Goal: Transaction & Acquisition: Purchase product/service

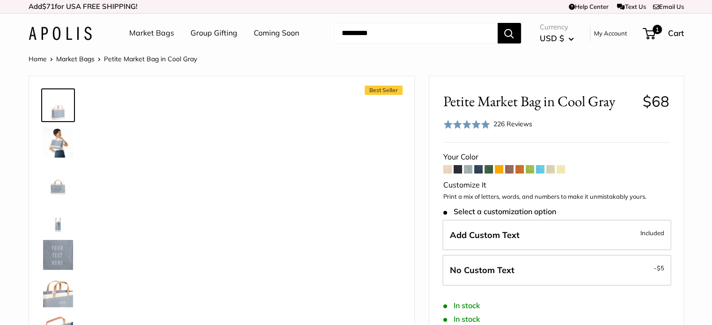
click at [478, 171] on span at bounding box center [478, 169] width 8 height 8
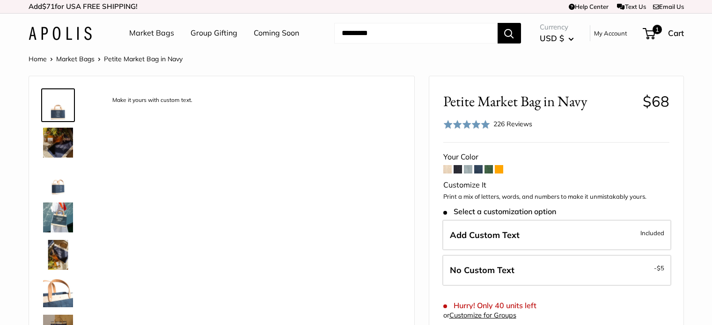
click at [488, 171] on span at bounding box center [488, 169] width 8 height 8
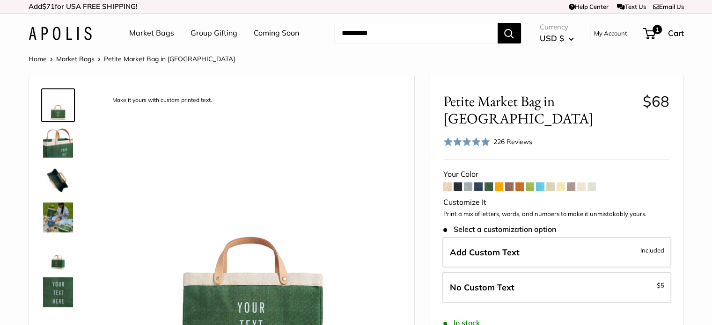
click at [488, 182] on span at bounding box center [488, 186] width 8 height 8
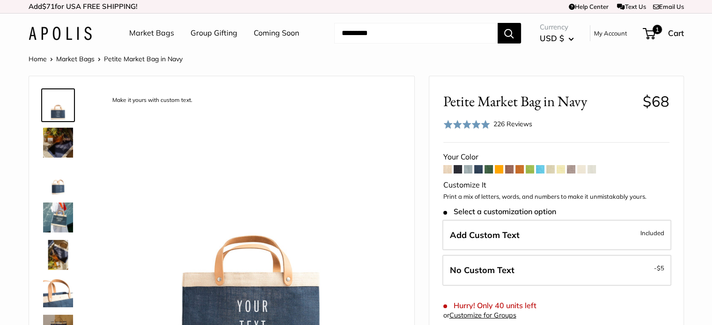
click at [500, 170] on span at bounding box center [498, 169] width 8 height 8
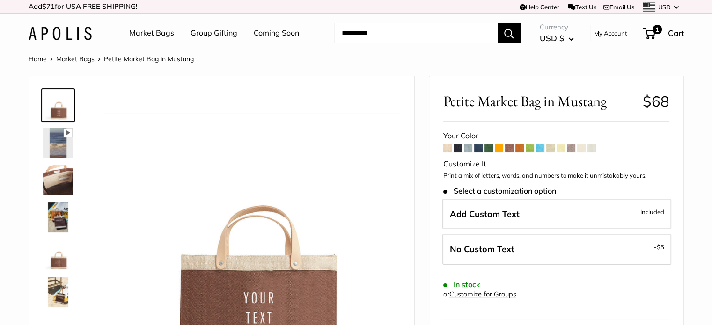
click at [516, 149] on span at bounding box center [519, 148] width 8 height 8
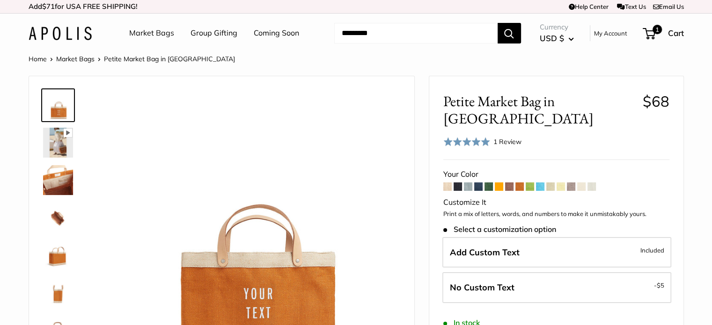
click at [529, 182] on span at bounding box center [529, 186] width 8 height 8
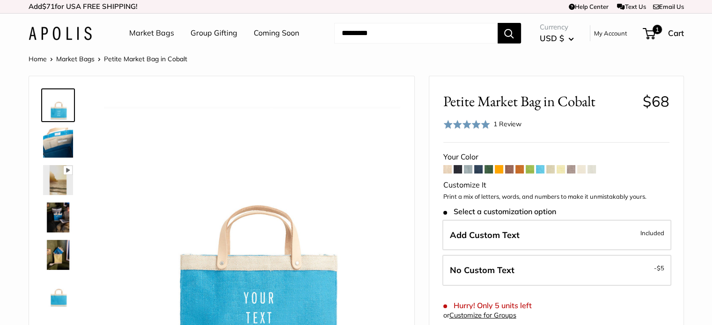
click at [549, 168] on span at bounding box center [550, 169] width 8 height 8
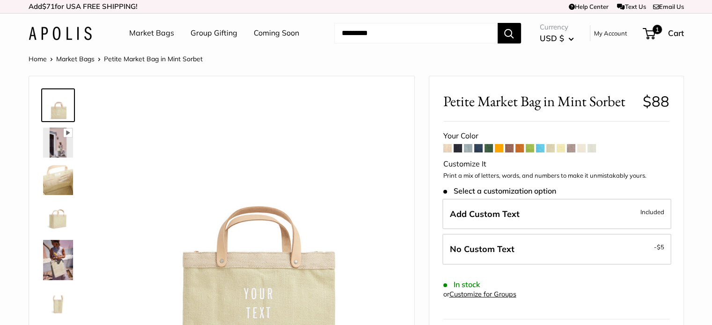
click at [559, 148] on span at bounding box center [560, 148] width 8 height 8
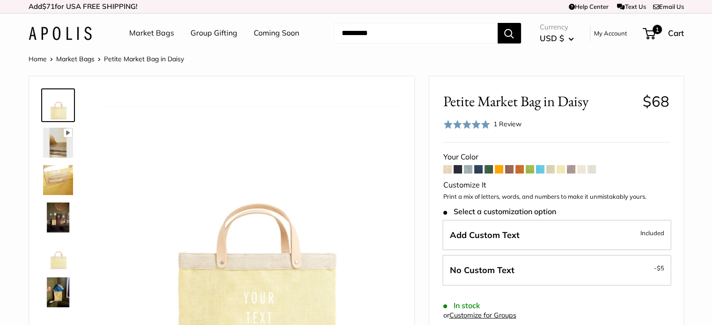
click at [569, 167] on span at bounding box center [571, 169] width 8 height 8
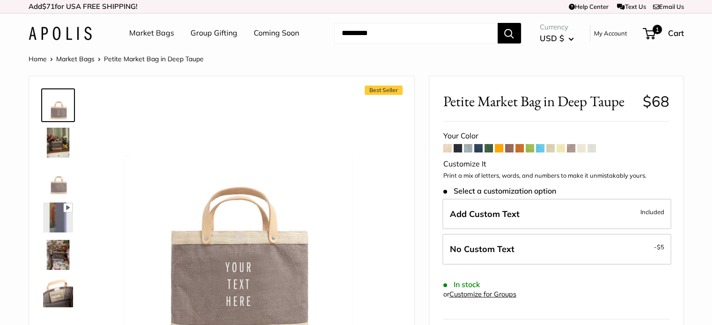
click at [584, 148] on span at bounding box center [581, 148] width 8 height 8
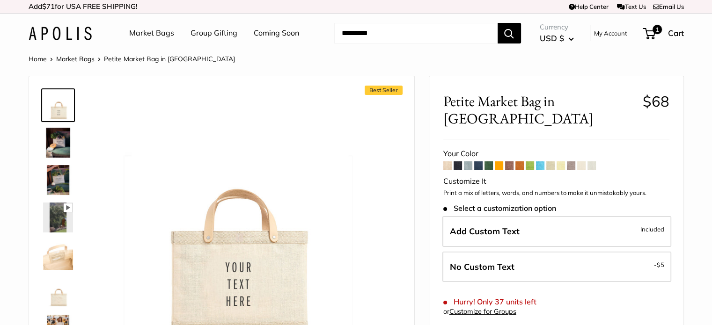
click at [592, 161] on span at bounding box center [591, 165] width 8 height 8
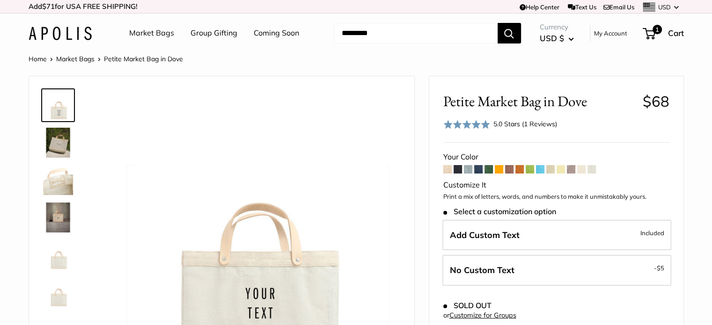
click at [368, 32] on input "Search..." at bounding box center [415, 33] width 163 height 21
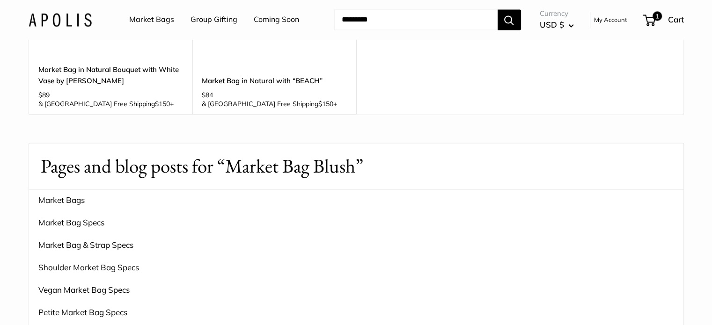
scroll to position [1894, 0]
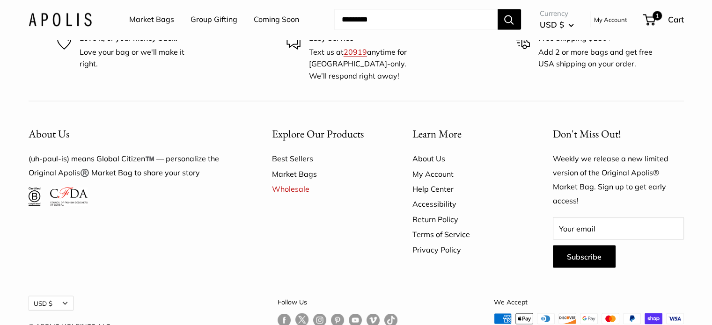
click at [313, 313] on link "Follow us on Instagram" at bounding box center [319, 320] width 13 height 14
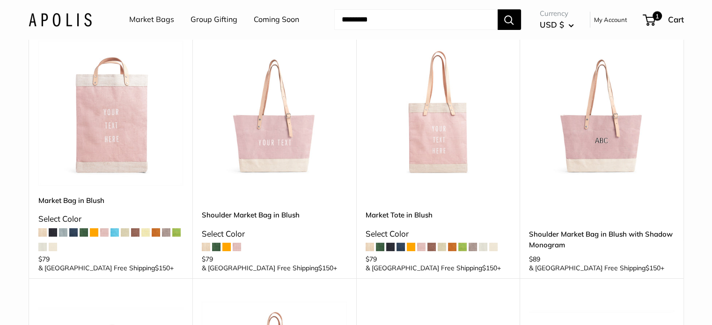
scroll to position [116, 0]
click at [47, 198] on link "Market Bag in Blush" at bounding box center [110, 200] width 145 height 11
click at [371, 213] on link "Market Tote in Blush" at bounding box center [437, 214] width 145 height 11
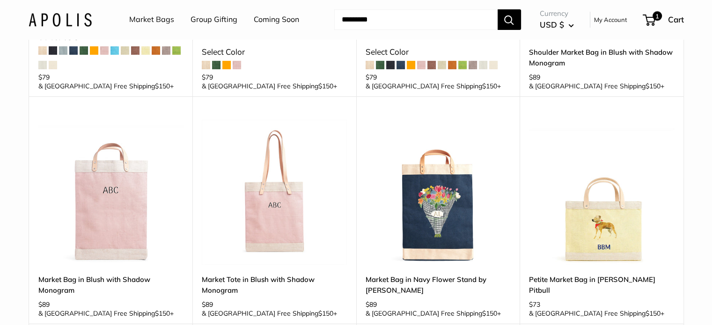
scroll to position [303, 0]
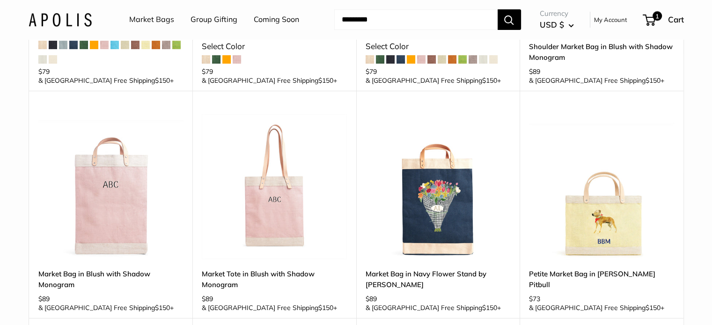
click at [102, 269] on link "Market Bag in Blush with Shadow Monogram" at bounding box center [110, 280] width 145 height 22
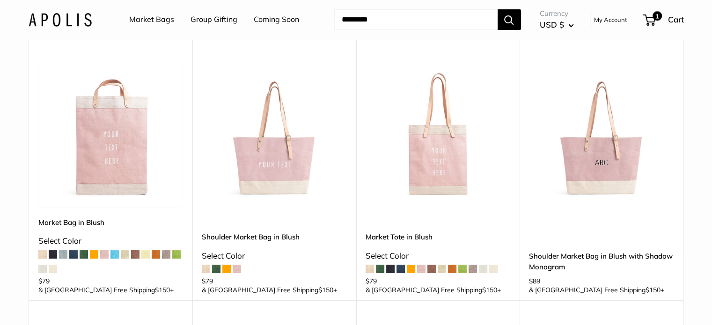
scroll to position [0, 0]
